Goal: Task Accomplishment & Management: Manage account settings

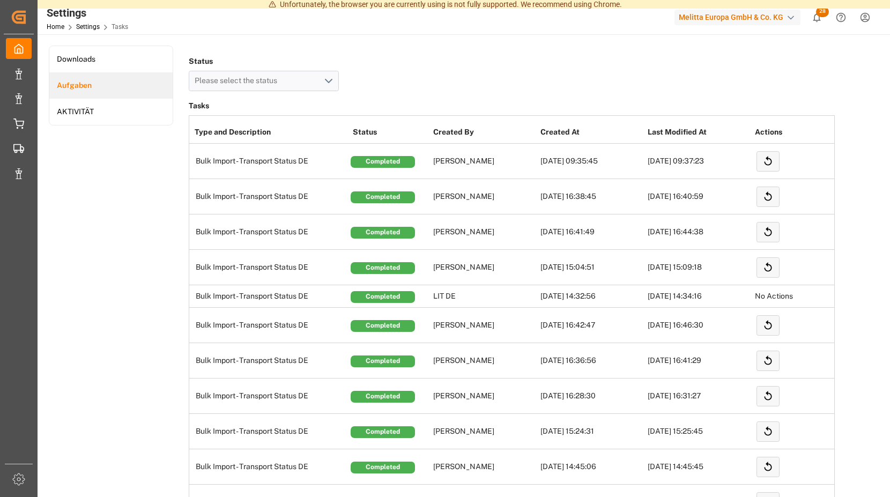
click at [820, 18] on icon "show 28 new notifications" at bounding box center [818, 17] width 8 height 9
